Goal: Transaction & Acquisition: Purchase product/service

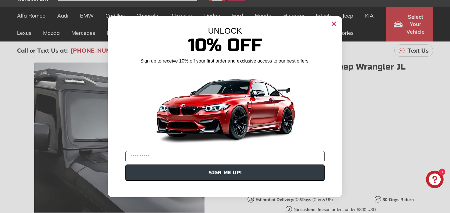
scroll to position [47, 0]
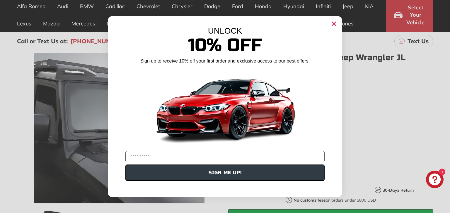
click at [334, 25] on circle "Close dialog" at bounding box center [333, 23] width 9 height 9
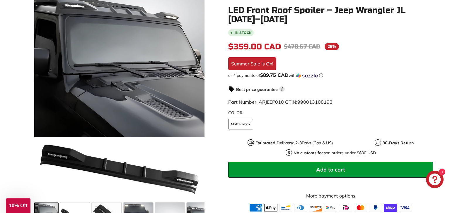
scroll to position [112, 0]
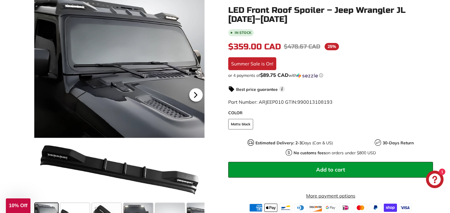
click at [197, 96] on icon at bounding box center [195, 94] width 13 height 13
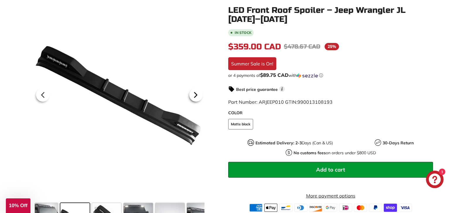
click at [197, 96] on icon at bounding box center [195, 94] width 13 height 13
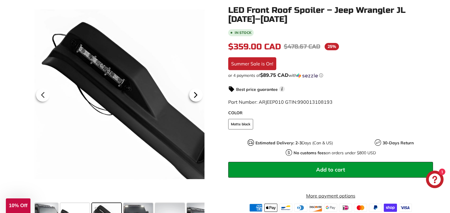
click at [197, 96] on icon at bounding box center [195, 94] width 13 height 13
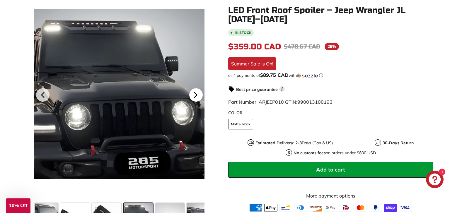
click at [197, 96] on icon at bounding box center [195, 94] width 13 height 13
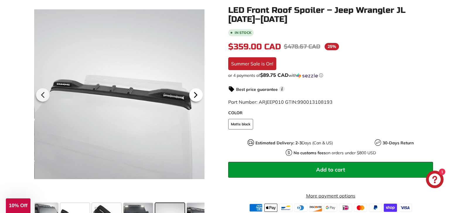
click at [197, 96] on icon at bounding box center [195, 94] width 13 height 13
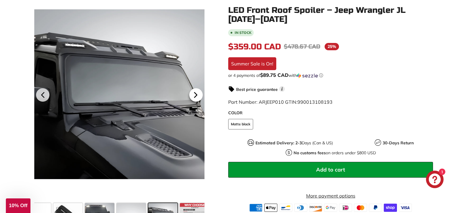
scroll to position [0, 44]
click at [197, 96] on icon at bounding box center [195, 94] width 13 height 13
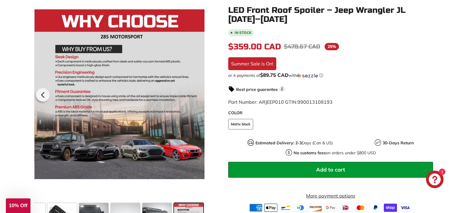
click at [197, 96] on div at bounding box center [120, 94] width 170 height 213
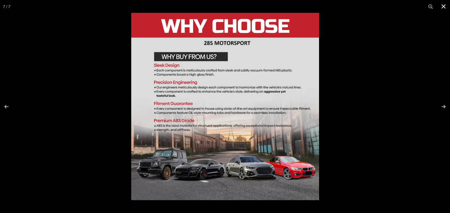
click at [444, 8] on button at bounding box center [443, 6] width 13 height 13
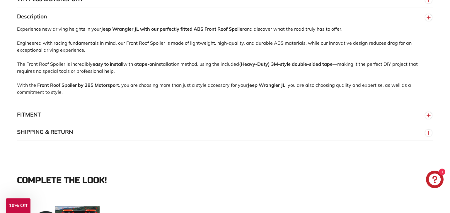
scroll to position [393, 0]
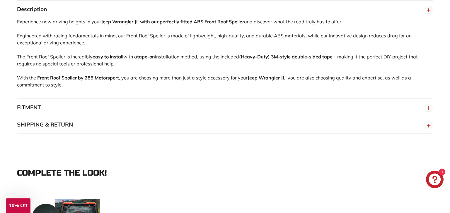
click at [29, 109] on button "FITMENT" at bounding box center [225, 108] width 416 height 18
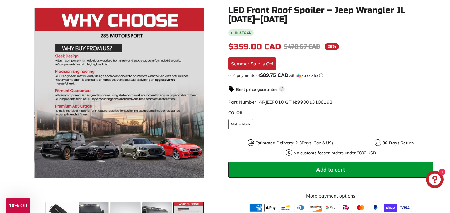
scroll to position [112, 0]
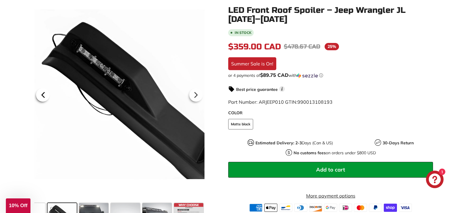
click at [41, 96] on icon at bounding box center [42, 94] width 13 height 13
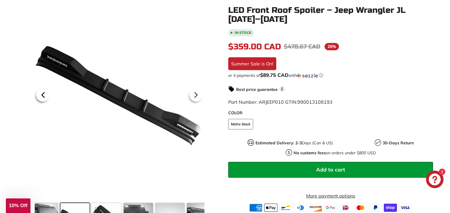
click at [41, 96] on icon at bounding box center [42, 94] width 13 height 13
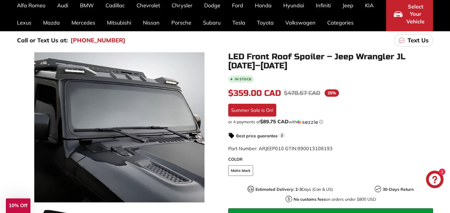
scroll to position [47, 0]
